Goal: Information Seeking & Learning: Learn about a topic

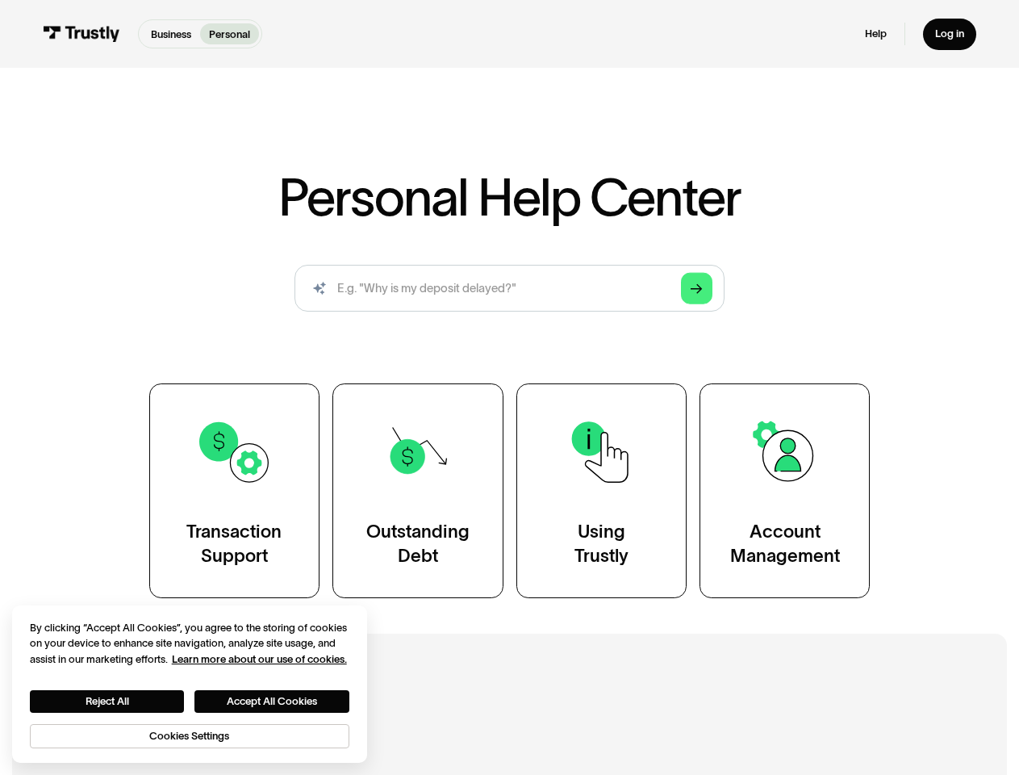
click at [509, 387] on div "Transaction Support Outstanding Debt Using Trustly Account Management" at bounding box center [509, 490] width 721 height 215
click at [697, 289] on icon "Arrow Right" at bounding box center [697, 288] width 12 height 12
click at [107, 701] on button "Reject All" at bounding box center [107, 701] width 155 height 23
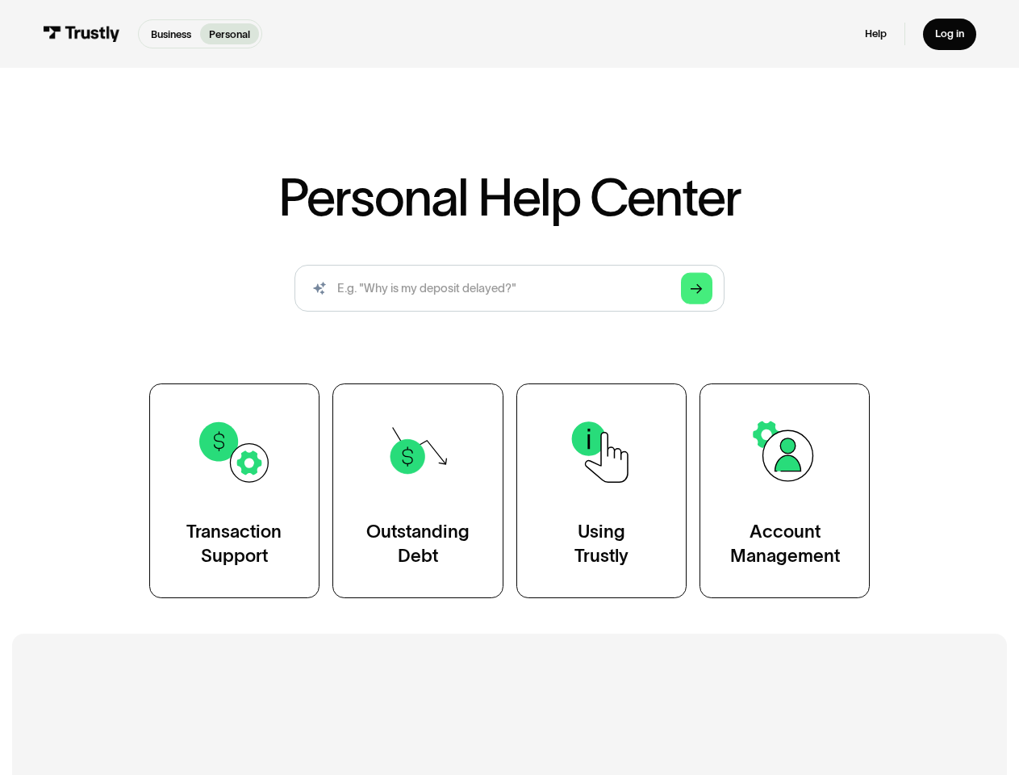
click at [273, 701] on button "Accept All Cookies" at bounding box center [271, 701] width 155 height 23
click at [190, 733] on h2 "Additional Resources" at bounding box center [509, 716] width 859 height 32
